Goal: Task Accomplishment & Management: Manage account settings

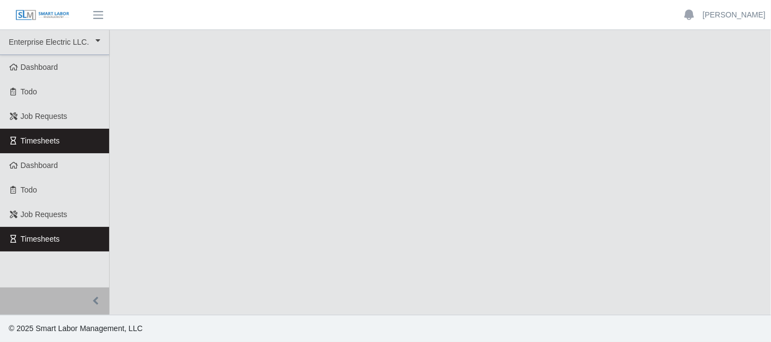
select select "***"
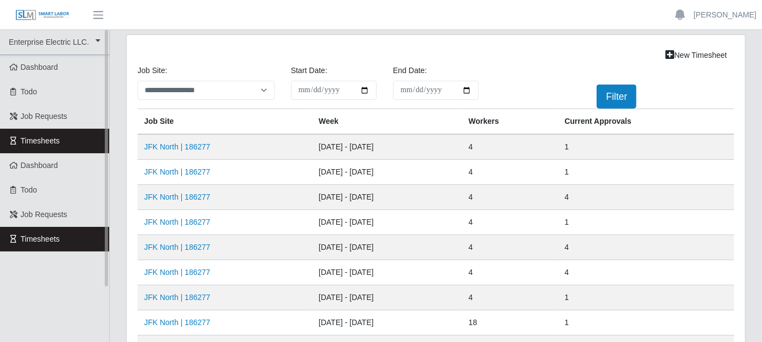
click at [90, 140] on link "Timesheets" at bounding box center [54, 141] width 109 height 25
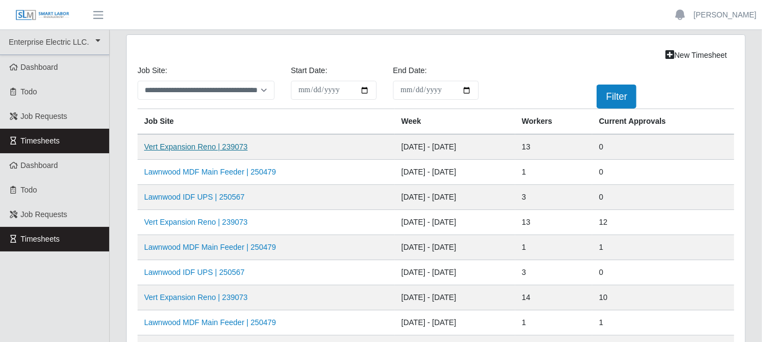
click at [226, 148] on link "Vert Expansion Reno | 239073" at bounding box center [196, 146] width 104 height 9
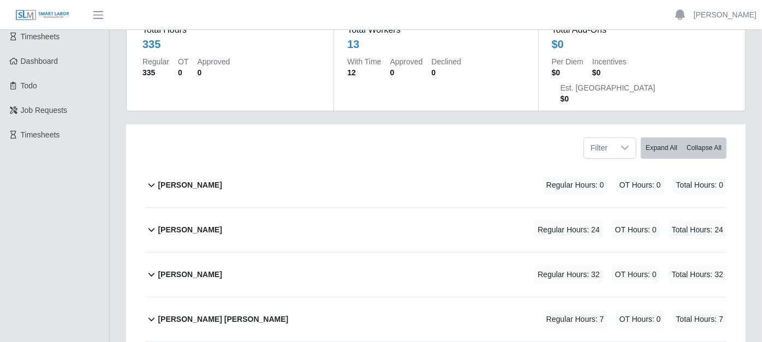
scroll to position [121, 0]
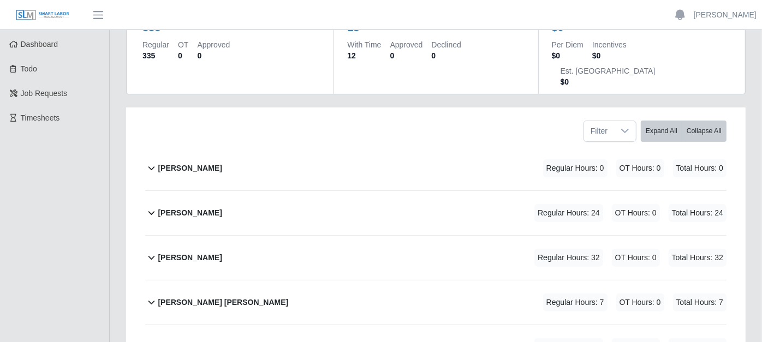
click at [152, 206] on icon at bounding box center [151, 212] width 13 height 13
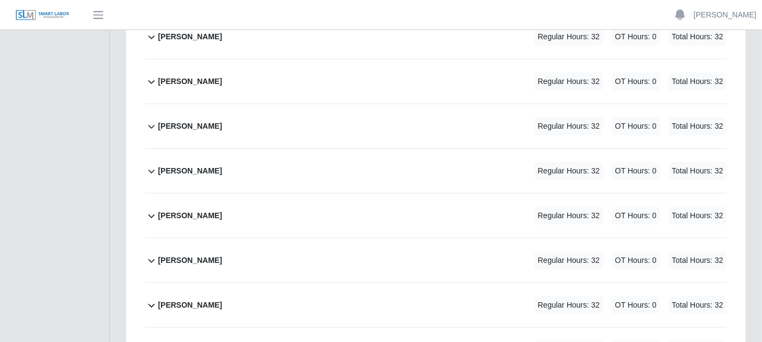
scroll to position [727, 0]
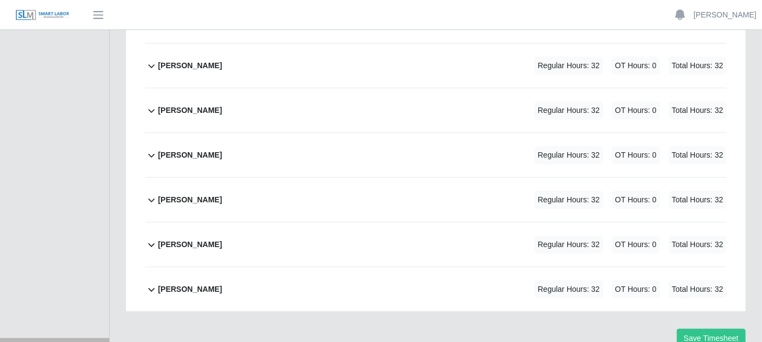
click at [259, 223] on div "Somar Singh Regular Hours: 32 OT Hours: 0 Total Hours: 32" at bounding box center [442, 245] width 569 height 44
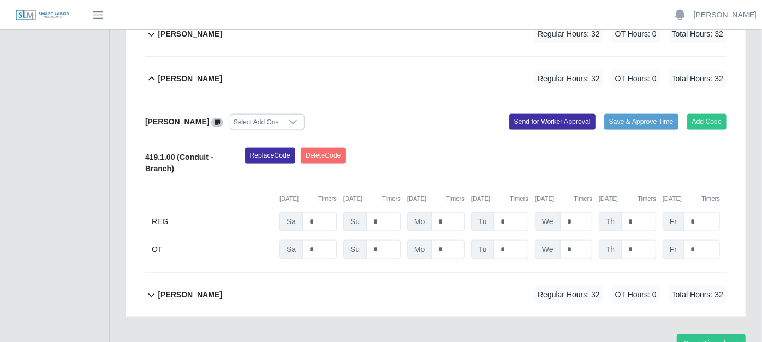
scroll to position [899, 0]
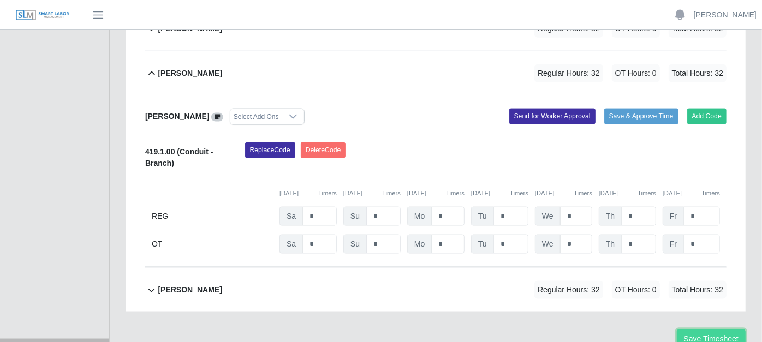
click at [696, 330] on button "Save Timesheet" at bounding box center [711, 339] width 69 height 19
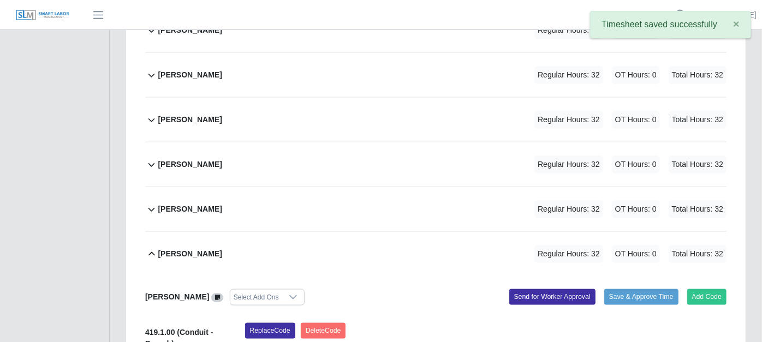
scroll to position [717, 0]
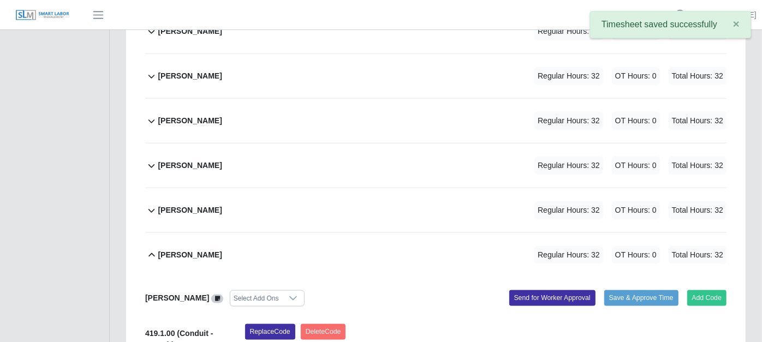
click at [153, 249] on icon at bounding box center [151, 255] width 13 height 13
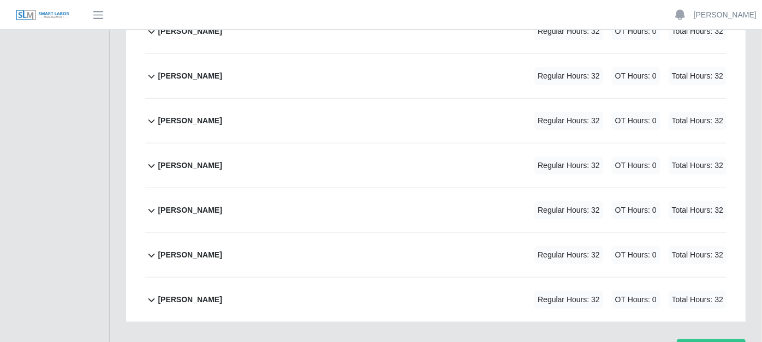
scroll to position [656, 0]
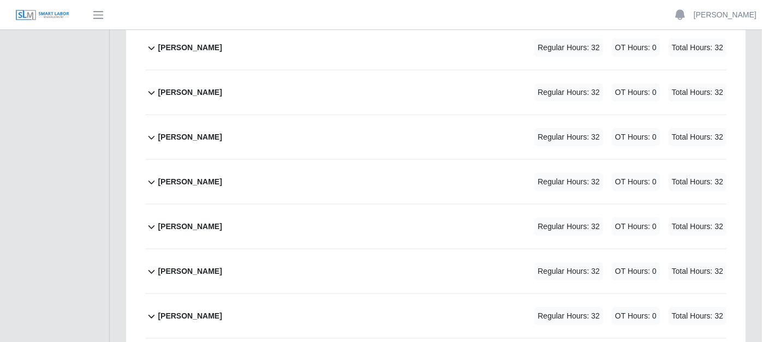
click at [151, 265] on icon at bounding box center [151, 271] width 13 height 13
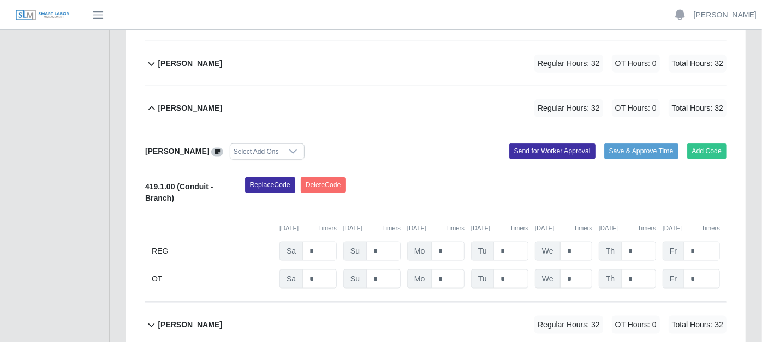
scroll to position [838, 0]
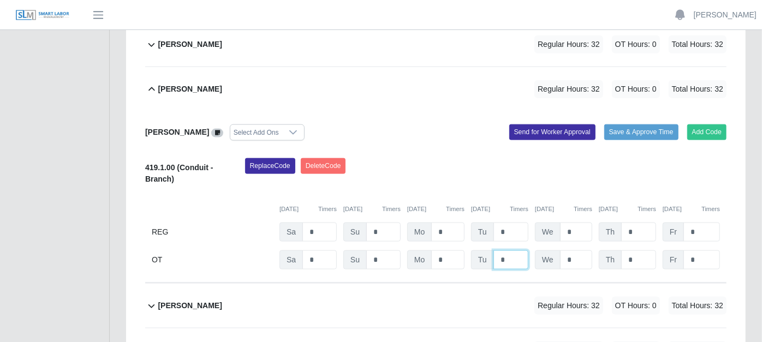
click at [510, 250] on input "*" at bounding box center [510, 259] width 35 height 19
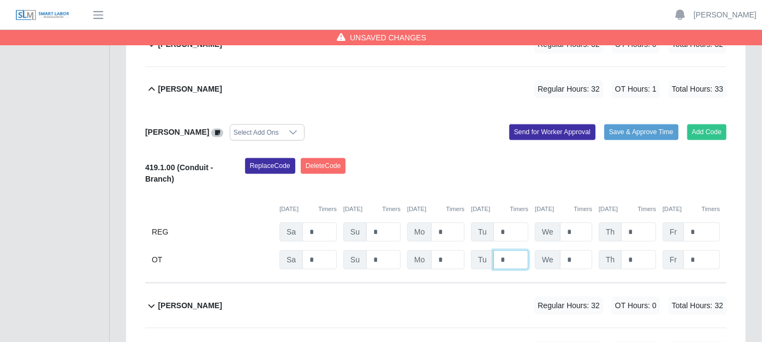
type input "*"
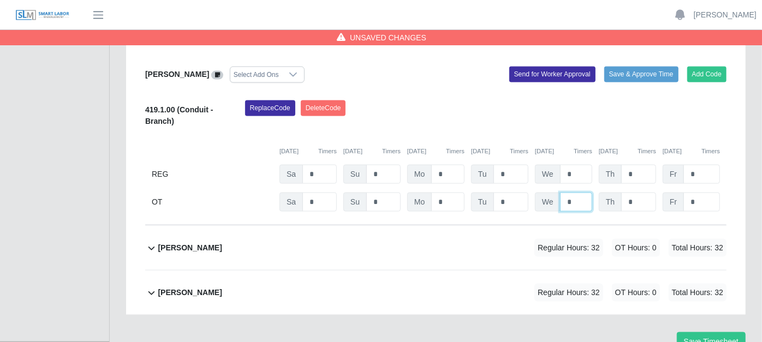
scroll to position [901, 0]
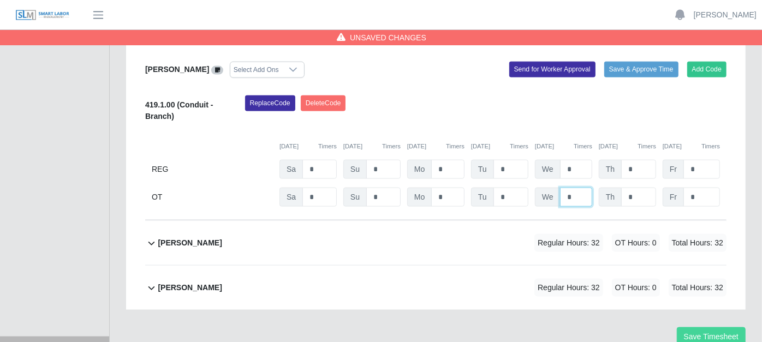
type input "*"
click at [709, 327] on button "Save Timesheet" at bounding box center [711, 336] width 69 height 19
